Goal: Use online tool/utility: Utilize a website feature to perform a specific function

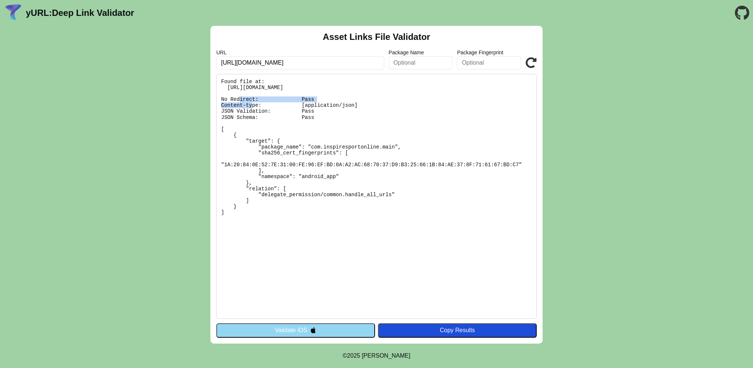
drag, startPoint x: 396, startPoint y: 89, endPoint x: 301, endPoint y: 89, distance: 94.5
click at [302, 89] on pre "Found file at: [URL][DOMAIN_NAME] No Redirect: Pass Content-type: [application/…" at bounding box center [376, 196] width 320 height 245
click at [300, 86] on pre "Found file at: [URL][DOMAIN_NAME] No Redirect: Pass Content-type: [application/…" at bounding box center [376, 196] width 320 height 245
copy pre ".well-known/assetlinks.json"
click at [382, 93] on pre "Found file at: [URL][DOMAIN_NAME] No Redirect: Pass Content-type: [application/…" at bounding box center [376, 196] width 320 height 245
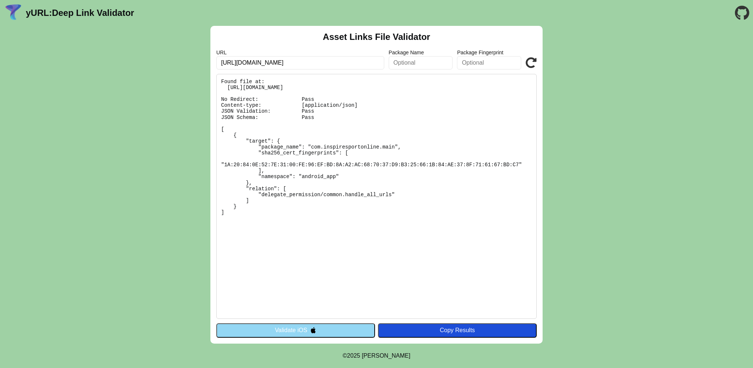
click at [289, 326] on button "Validate iOS" at bounding box center [295, 330] width 159 height 14
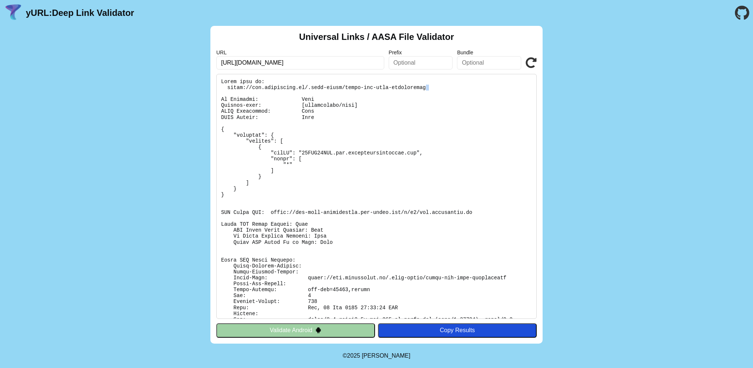
drag, startPoint x: 409, startPoint y: 86, endPoint x: 334, endPoint y: 90, distance: 75.0
click at [334, 90] on pre at bounding box center [376, 196] width 320 height 245
copy pre "apple-app-site-association"
drag, startPoint x: 292, startPoint y: 63, endPoint x: 253, endPoint y: 64, distance: 39.1
click at [253, 64] on input "[URL][DOMAIN_NAME]" at bounding box center [300, 62] width 168 height 13
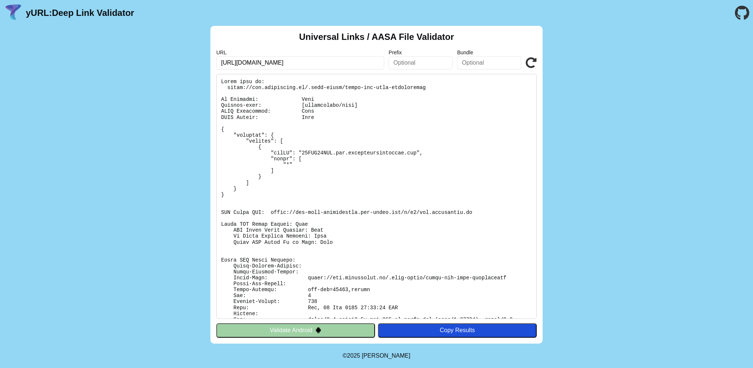
type input "https://app.virtualhealth.services"
click at [345, 330] on button "Validate Android" at bounding box center [295, 330] width 159 height 14
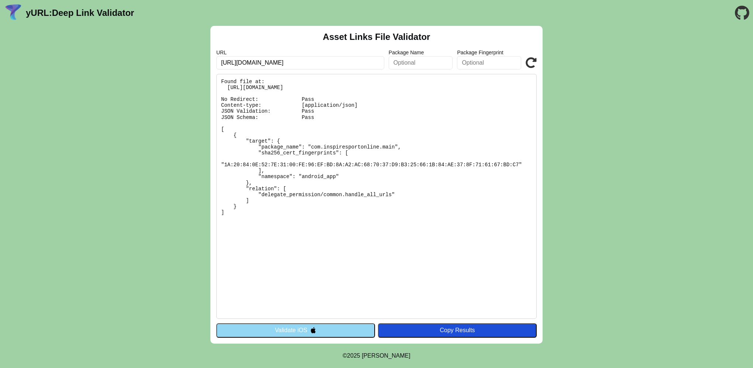
drag, startPoint x: 304, startPoint y: 61, endPoint x: 308, endPoint y: 45, distance: 15.6
click at [258, 62] on input "[URL][DOMAIN_NAME]" at bounding box center [300, 62] width 168 height 13
click at [297, 61] on input "[URL][DOMAIN_NAME]" at bounding box center [300, 62] width 168 height 13
click at [305, 56] on input "[URL][DOMAIN_NAME]" at bounding box center [300, 62] width 168 height 13
drag, startPoint x: 316, startPoint y: 97, endPoint x: 310, endPoint y: 83, distance: 14.9
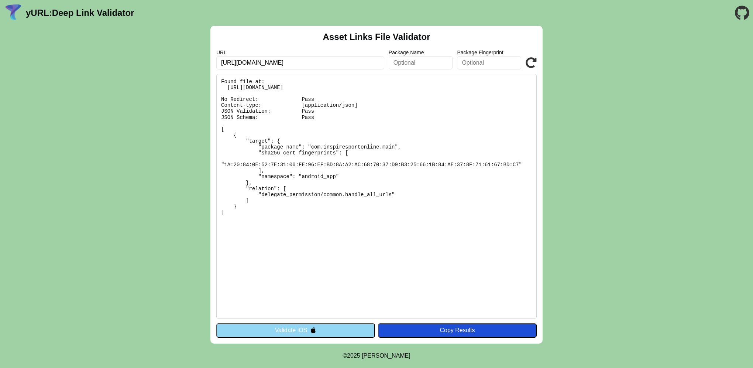
click at [315, 97] on pre "Found file at: https://app.inspiretek.io/.well-known/assetlinks.json No Redirec…" at bounding box center [376, 196] width 320 height 245
drag, startPoint x: 310, startPoint y: 62, endPoint x: 167, endPoint y: 57, distance: 143.3
click at [167, 57] on div "Asset Links File Validator URL https://app.inspiretek.io/ Package Name Package …" at bounding box center [376, 184] width 753 height 317
paste input "virtualhealth.services"
type input "[URL][DOMAIN_NAME]"
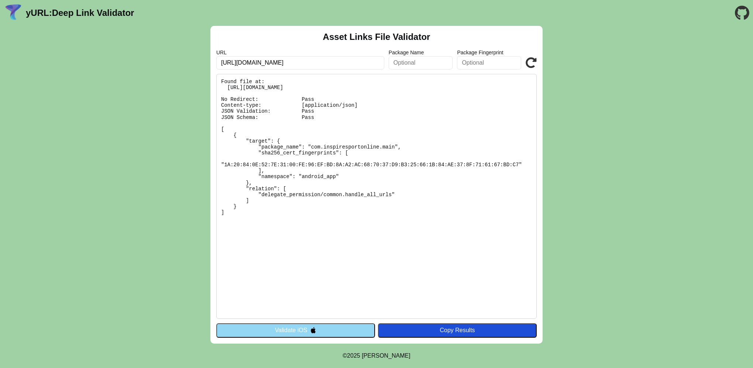
click button "Validate" at bounding box center [0, 0] width 0 height 0
click at [318, 330] on button "Validate iOS" at bounding box center [295, 330] width 159 height 14
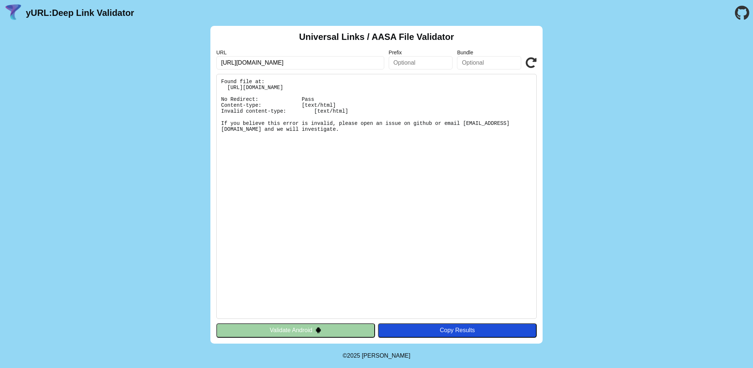
click at [298, 330] on button "Validate Android" at bounding box center [295, 330] width 159 height 14
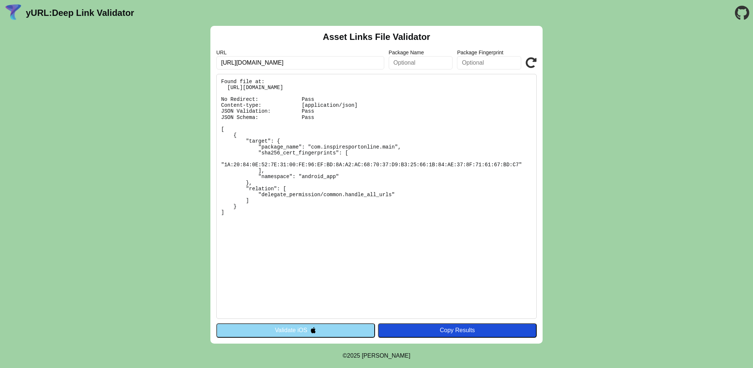
drag, startPoint x: 333, startPoint y: 61, endPoint x: 337, endPoint y: 63, distance: 4.2
click at [334, 61] on input "[URL][DOMAIN_NAME]" at bounding box center [300, 62] width 168 height 13
drag, startPoint x: 304, startPoint y: 63, endPoint x: 133, endPoint y: 62, distance: 171.6
click at [140, 61] on div "Asset Links File Validator URL https://app.virtualhealth.services/ Package Name…" at bounding box center [376, 184] width 753 height 317
paste input "coachingeffectassessment.com"
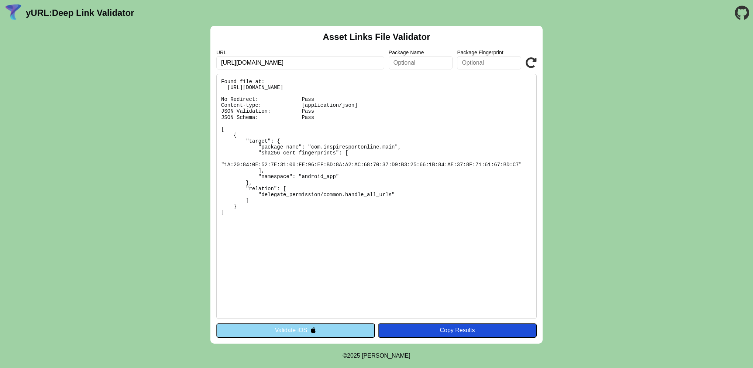
type input "https://app.coachingeffectassessment.com/"
click button "Validate" at bounding box center [0, 0] width 0 height 0
click at [320, 331] on button "Validate iOS" at bounding box center [295, 330] width 159 height 14
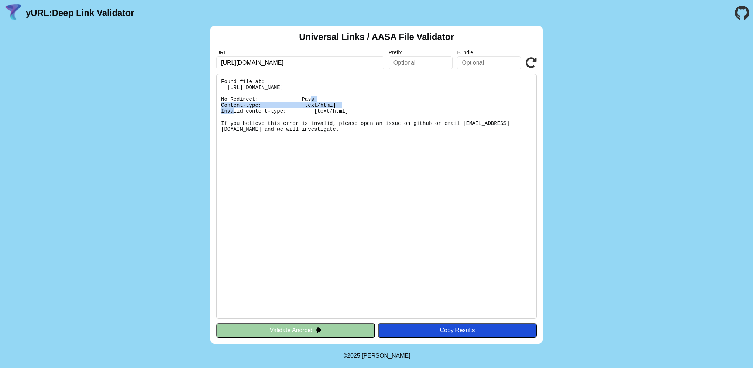
drag, startPoint x: 464, startPoint y: 89, endPoint x: 342, endPoint y: 88, distance: 121.1
click at [342, 87] on pre "Found file at: [URL][DOMAIN_NAME] No Redirect: Pass Content-type: [text/html] I…" at bounding box center [376, 196] width 320 height 245
copy pre ".well-known/apple-app-site-association"
